Goal: Navigation & Orientation: Go to known website

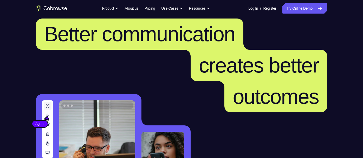
scroll to position [9, 0]
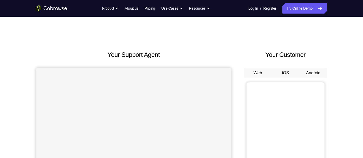
click at [312, 71] on button "Android" at bounding box center [313, 73] width 28 height 10
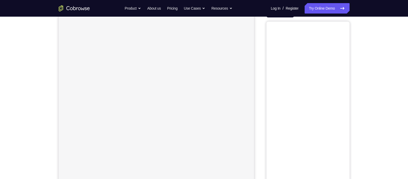
scroll to position [38, 0]
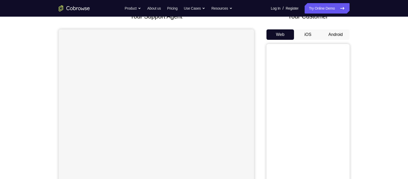
click at [335, 34] on button "Android" at bounding box center [336, 34] width 28 height 10
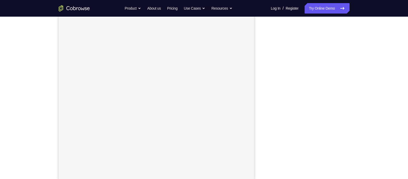
scroll to position [62, 0]
